Goal: Task Accomplishment & Management: Manage account settings

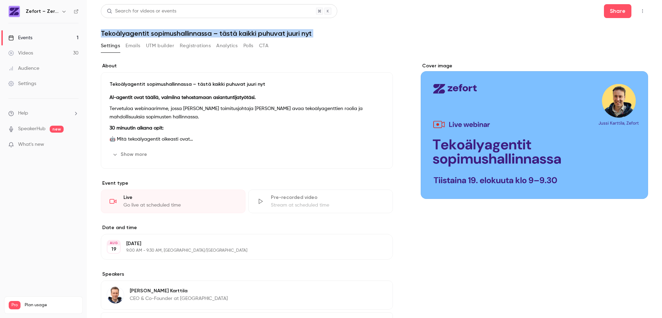
click at [640, 11] on icon "button" at bounding box center [643, 11] width 6 height 5
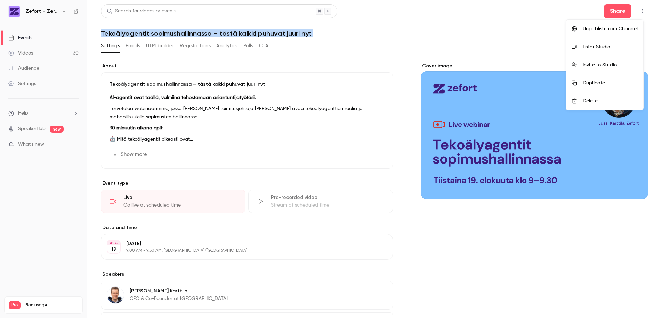
click at [615, 47] on div "Enter Studio" at bounding box center [610, 46] width 55 height 7
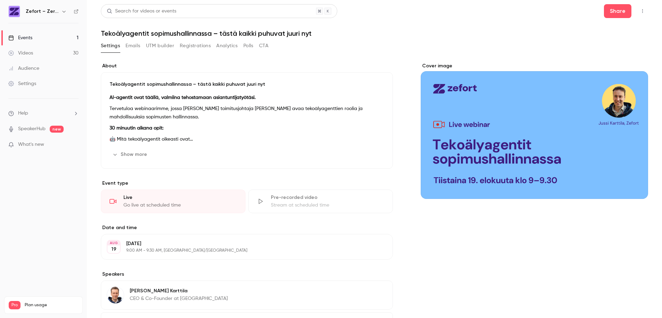
click at [29, 113] on li "Help" at bounding box center [43, 113] width 70 height 7
click at [119, 126] on span "Help center" at bounding box center [109, 126] width 26 height 7
click at [640, 10] on icon "button" at bounding box center [643, 11] width 6 height 5
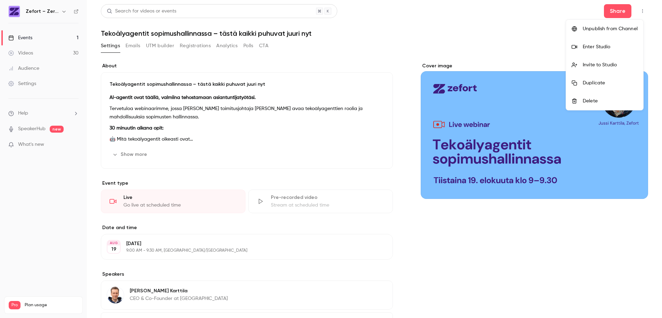
click at [609, 45] on div "Enter Studio" at bounding box center [610, 46] width 55 height 7
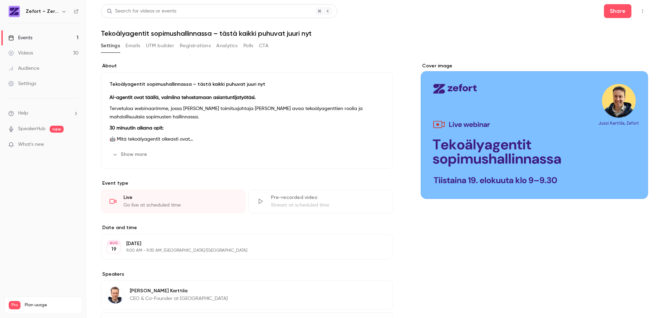
click at [135, 47] on button "Emails" at bounding box center [133, 45] width 15 height 11
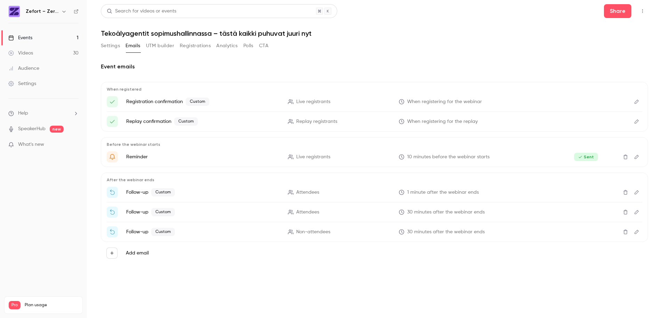
click at [638, 193] on icon "Edit" at bounding box center [637, 192] width 6 height 5
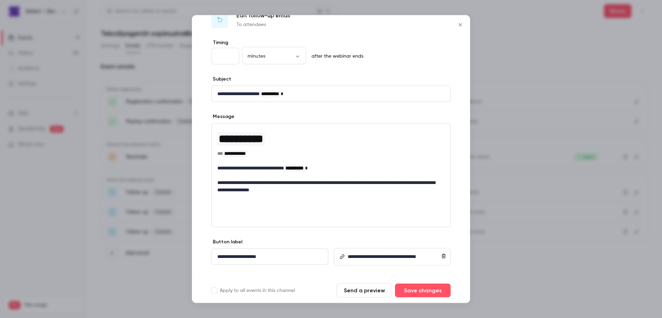
scroll to position [17, 0]
click at [386, 258] on link "**********" at bounding box center [382, 257] width 68 height 5
copy link "**********"
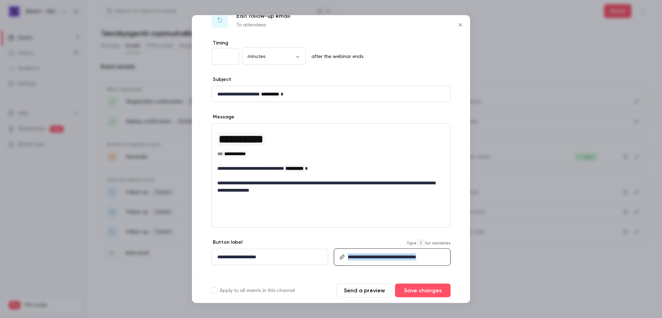
click at [460, 25] on icon "Close" at bounding box center [460, 24] width 3 height 3
